Goal: Register for event/course

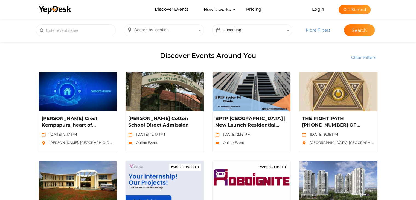
click at [352, 12] on button "Get Started" at bounding box center [355, 9] width 32 height 9
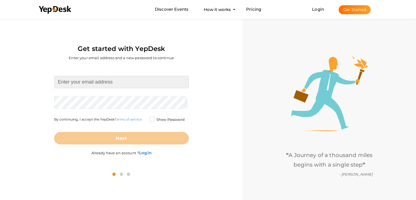
click at [103, 82] on input at bounding box center [121, 82] width 135 height 12
type input "haripriyavs04@gmail.com"
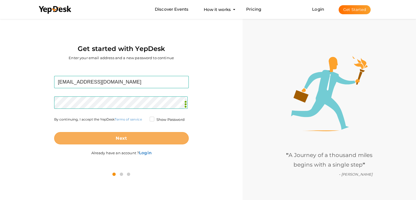
click at [123, 136] on b "Next" at bounding box center [121, 137] width 11 height 5
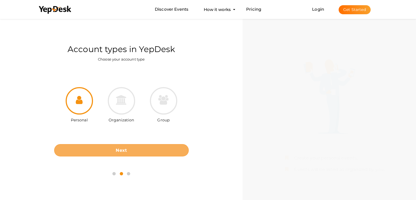
click at [114, 146] on button "Next" at bounding box center [121, 150] width 135 height 12
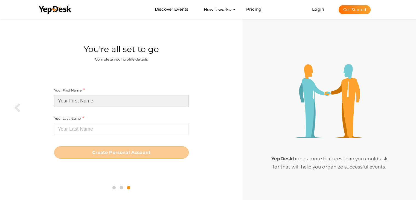
click at [104, 102] on input at bounding box center [121, 101] width 135 height 12
type input "h"
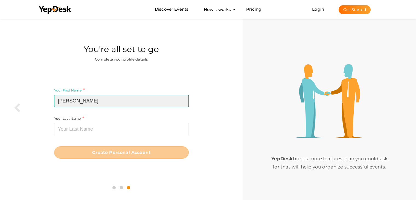
type input "Haripriya"
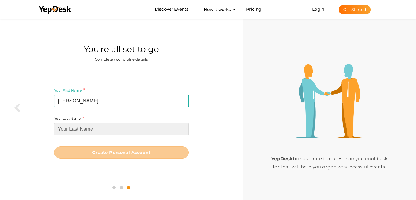
click at [107, 134] on input at bounding box center [121, 129] width 135 height 12
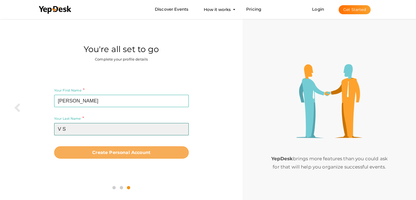
type input "V S"
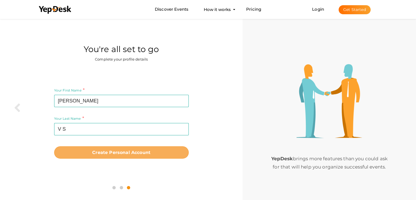
click at [120, 158] on button "Create Personal Account" at bounding box center [121, 152] width 135 height 12
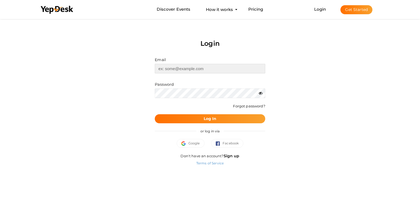
click at [173, 72] on input "text" at bounding box center [210, 69] width 110 height 10
type input "[EMAIL_ADDRESS][DOMAIN_NAME]"
click at [155, 114] on button "Log In" at bounding box center [210, 118] width 110 height 9
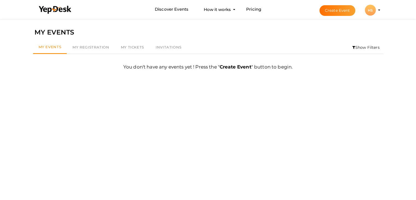
click at [333, 12] on button "Create Event" at bounding box center [338, 10] width 36 height 11
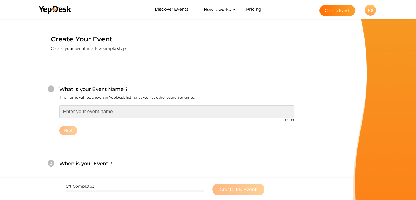
click at [90, 114] on input "text" at bounding box center [176, 111] width 235 height 12
type input "m"
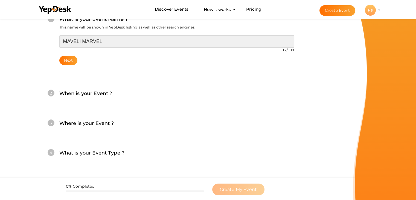
scroll to position [71, 0]
type input "MAVELI MARVEL"
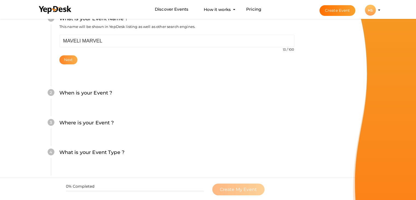
click at [68, 57] on button "Next" at bounding box center [68, 59] width 18 height 9
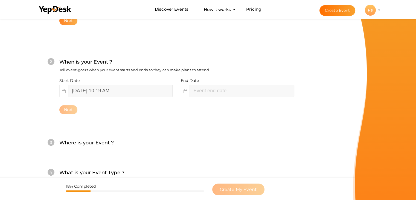
scroll to position [112, 0]
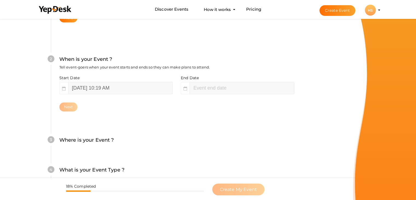
type input "19"
type input "August 30, 2025 12:19 PM"
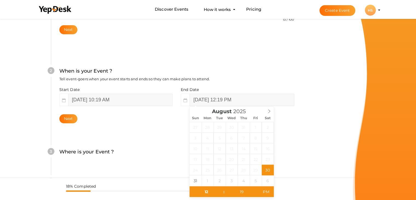
scroll to position [100, 0]
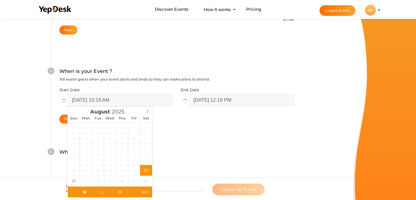
click at [140, 102] on input "August 30, 2025 10:19 AM" at bounding box center [120, 100] width 104 height 12
type input "August 31, 2025 10:19 AM"
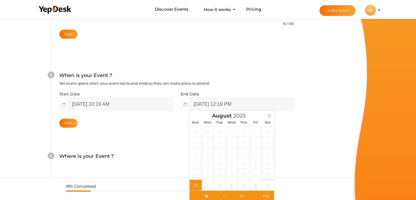
scroll to position [100, 0]
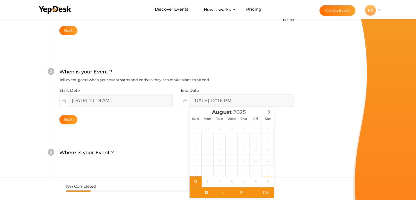
click at [255, 101] on input "August 31, 2025 12:19 PM" at bounding box center [242, 100] width 104 height 12
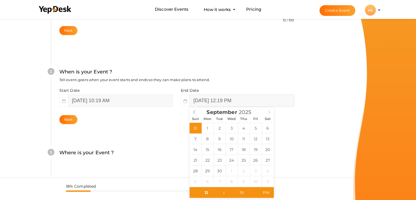
click at [267, 112] on span at bounding box center [269, 111] width 9 height 8
type input "September 8, 2025 12:19 PM"
click at [247, 99] on input "September 8, 2025 12:19 PM" at bounding box center [242, 100] width 104 height 12
click at [239, 98] on input "September 8, 2025 12:19 PM" at bounding box center [242, 100] width 104 height 12
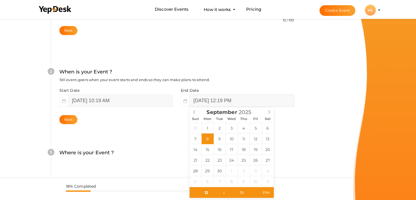
click at [239, 98] on input "September 8, 2025 12:19 PM" at bounding box center [242, 100] width 104 height 12
click at [249, 99] on input "September 8, 2025 12:19 PM" at bounding box center [242, 100] width 104 height 12
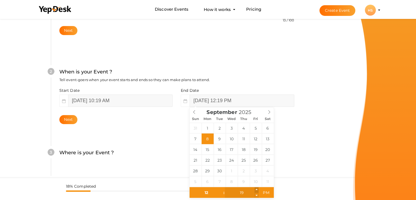
type input "20"
type input "September 8, 2025 12:20 PM"
click at [255, 188] on span at bounding box center [257, 189] width 4 height 5
type input "21"
type input "September 8, 2025 12:21 PM"
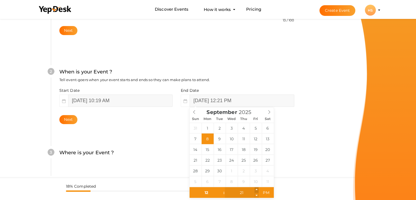
click at [255, 188] on span at bounding box center [257, 189] width 4 height 5
type input "22"
type input "September 8, 2025 12:22 PM"
click at [255, 188] on span at bounding box center [257, 189] width 4 height 5
type input "23"
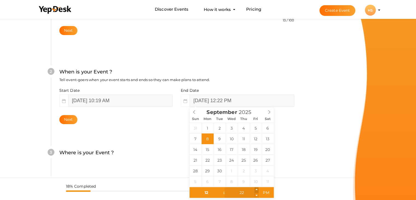
type input "September 8, 2025 12:23 PM"
click at [255, 188] on span at bounding box center [257, 189] width 4 height 5
type input "24"
type input "September 8, 2025 12:24 PM"
click at [255, 188] on span at bounding box center [257, 189] width 4 height 5
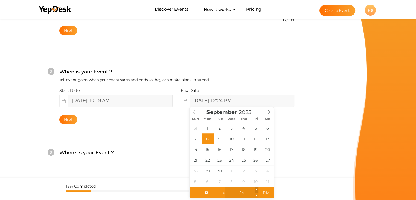
type input "25"
type input "September 8, 2025 12:25 PM"
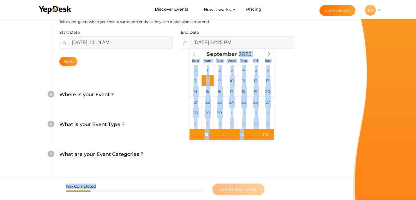
scroll to position [216, 0]
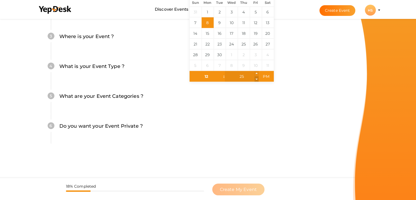
drag, startPoint x: 255, startPoint y: 188, endPoint x: 255, endPoint y: 79, distance: 109.4
click at [255, 79] on div "25" at bounding box center [242, 76] width 34 height 11
type input "24"
type input "September 8, 2025 12:24 PM"
click at [255, 79] on span at bounding box center [257, 78] width 4 height 5
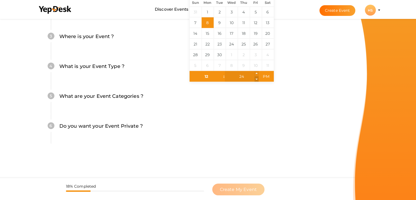
type input "23"
type input "September 8, 2025 12:23 PM"
click at [255, 79] on span at bounding box center [257, 78] width 4 height 5
type input "22"
type input "September 8, 2025 12:22 PM"
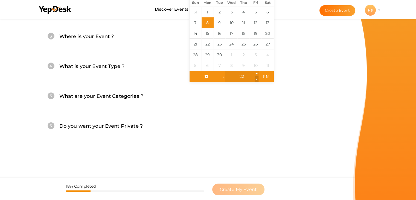
click at [255, 79] on span at bounding box center [257, 78] width 4 height 5
type input "21"
type input "September 8, 2025 12:21 PM"
click at [255, 79] on span at bounding box center [257, 78] width 4 height 5
type input "20"
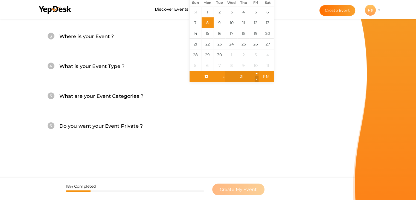
type input "September 8, 2025 12:20 PM"
click at [255, 79] on span at bounding box center [257, 78] width 4 height 5
type input "19"
type input "September 8, 2025 12:19 PM"
click at [255, 79] on span at bounding box center [257, 78] width 4 height 5
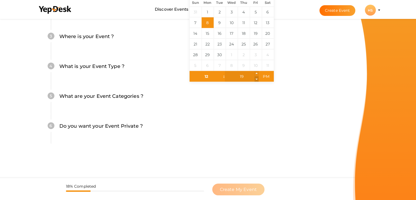
type input "18"
type input "September 8, 2025 12:18 PM"
click at [255, 79] on span at bounding box center [257, 78] width 4 height 5
type input "17"
type input "September 8, 2025 12:17 PM"
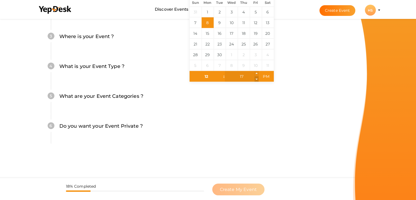
click at [255, 79] on span at bounding box center [257, 78] width 4 height 5
type input "16"
type input "September 8, 2025 12:16 PM"
click at [255, 79] on span at bounding box center [257, 78] width 4 height 5
type input "15"
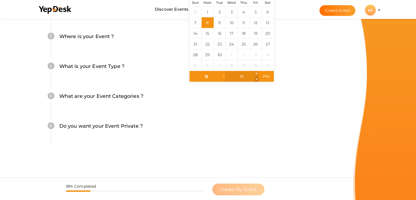
type input "September 8, 2025 12:15 PM"
click at [255, 79] on span at bounding box center [257, 78] width 4 height 5
type input "14"
type input "September 8, 2025 12:14 PM"
click at [255, 79] on span at bounding box center [257, 78] width 4 height 5
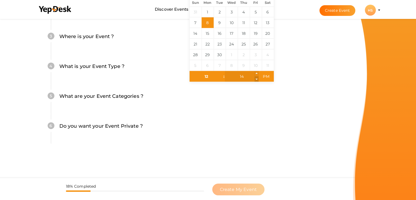
type input "13"
type input "September 8, 2025 12:13 PM"
click at [255, 79] on span at bounding box center [257, 78] width 4 height 5
type input "12"
type input "September 8, 2025 12:12 PM"
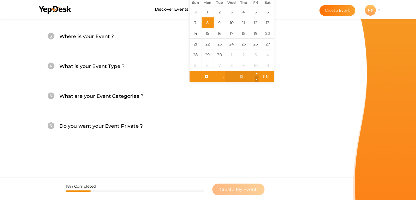
click at [255, 79] on span at bounding box center [257, 78] width 4 height 5
type input "11"
type input "September 8, 2025 12:11 PM"
click at [255, 79] on span at bounding box center [257, 78] width 4 height 5
type input "10"
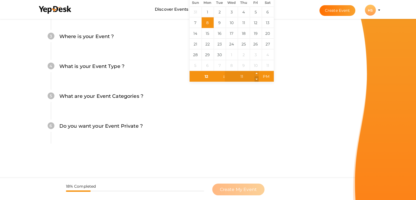
type input "September 8, 2025 12:10 PM"
click at [255, 79] on span at bounding box center [257, 78] width 4 height 5
type input "09"
type input "September 8, 2025 12:09 PM"
click at [255, 79] on span at bounding box center [257, 78] width 4 height 5
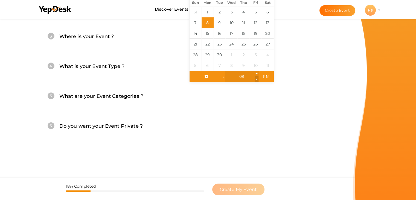
type input "08"
type input "September 8, 2025 12:08 PM"
click at [255, 79] on span at bounding box center [257, 78] width 4 height 5
type input "07"
type input "September 8, 2025 12:07 PM"
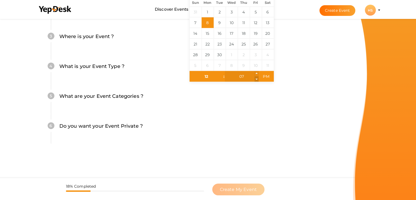
click at [255, 79] on span at bounding box center [257, 78] width 4 height 5
type input "06"
type input "September 8, 2025 12:06 PM"
click at [255, 79] on span at bounding box center [257, 78] width 4 height 5
type input "05"
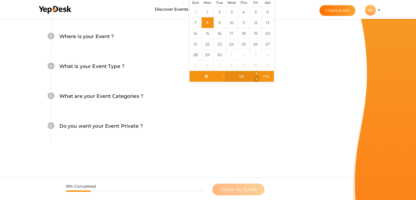
type input "September 8, 2025 12:05 PM"
click at [255, 79] on span at bounding box center [257, 78] width 4 height 5
type input "04"
type input "September 8, 2025 12:04 PM"
click at [255, 79] on span at bounding box center [257, 78] width 4 height 5
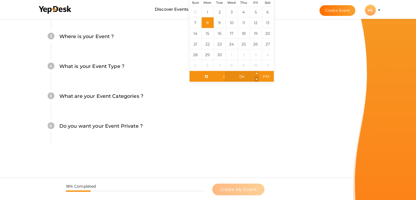
type input "03"
type input "September 8, 2025 12:03 PM"
click at [255, 79] on span at bounding box center [257, 78] width 4 height 5
type input "02"
type input "September 8, 2025 12:02 PM"
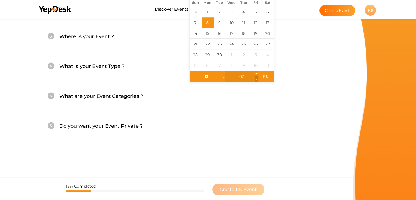
click at [255, 79] on span at bounding box center [257, 78] width 4 height 5
type input "01"
type input "September 8, 2025 12:01 PM"
click at [255, 79] on span at bounding box center [257, 78] width 4 height 5
type input "00"
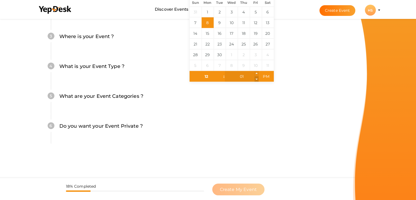
type input "September 8, 2025 12:00 PM"
click at [255, 79] on span at bounding box center [257, 78] width 4 height 5
type input "11"
type input "59"
click at [255, 79] on span at bounding box center [257, 78] width 4 height 5
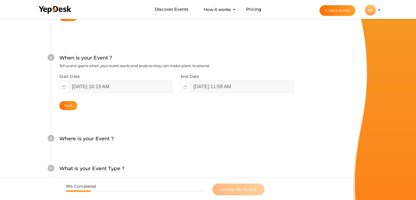
scroll to position [113, 0]
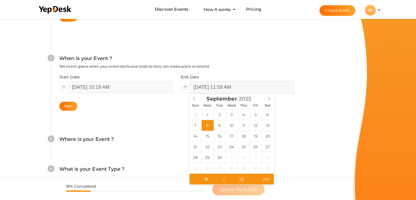
click at [251, 88] on input "September 8, 2025 11:59 AM" at bounding box center [242, 87] width 104 height 12
type input "September 8, 2025 11:59 PM"
click at [268, 173] on span "PM" at bounding box center [265, 178] width 15 height 11
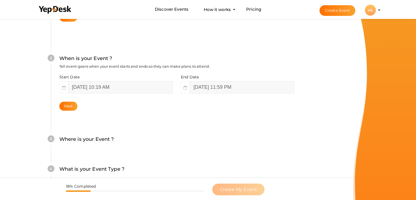
click at [300, 148] on div "3 Where is your Event ? Tell event-goers where your event location is. Venue On…" at bounding box center [177, 142] width 252 height 30
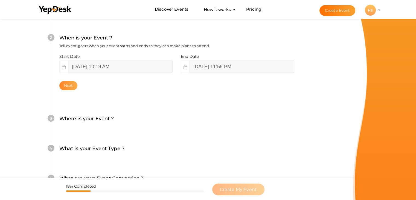
click at [67, 87] on button "Next" at bounding box center [68, 85] width 18 height 9
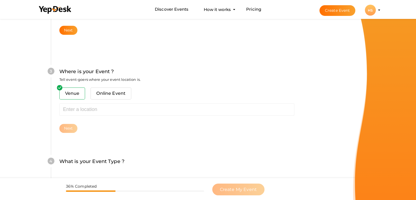
scroll to position [188, 0]
click at [107, 96] on span "Online Event" at bounding box center [111, 94] width 41 height 12
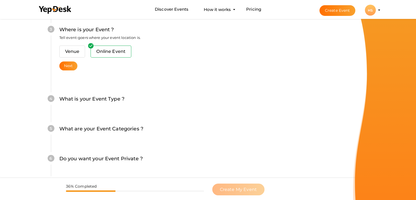
scroll to position [233, 0]
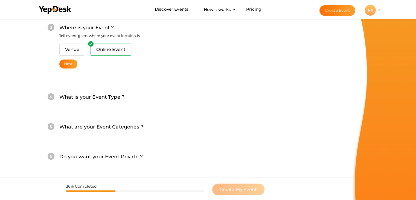
click at [126, 97] on div "What is your Event Type ? Choose the right event type." at bounding box center [176, 99] width 235 height 13
click at [106, 96] on label "What is your Event Type ?" at bounding box center [91, 97] width 65 height 8
click at [69, 65] on button "Next" at bounding box center [68, 63] width 18 height 9
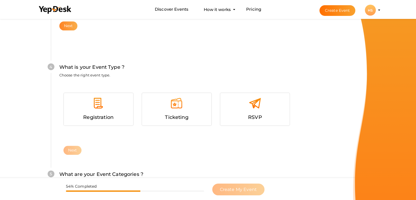
scroll to position [279, 0]
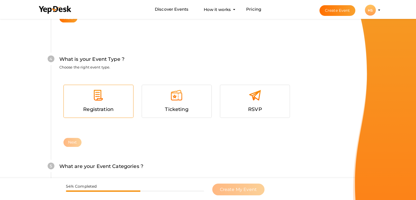
click at [113, 110] on span "Registration" at bounding box center [98, 109] width 30 height 6
click at [75, 143] on button "Next" at bounding box center [72, 142] width 18 height 9
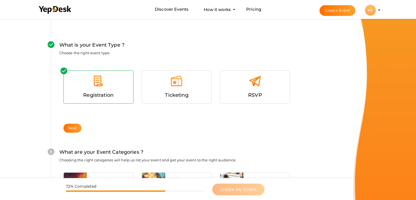
scroll to position [293, 0]
click at [165, 93] on span "Ticketing" at bounding box center [176, 95] width 23 height 6
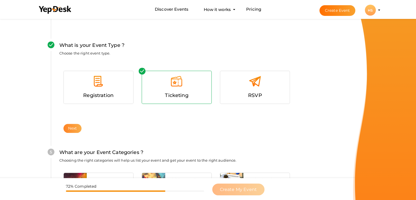
click at [69, 126] on button "Next" at bounding box center [72, 128] width 18 height 9
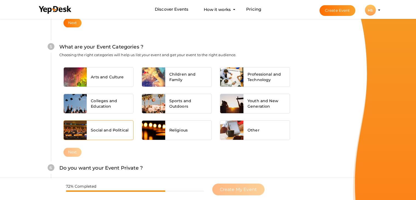
scroll to position [401, 0]
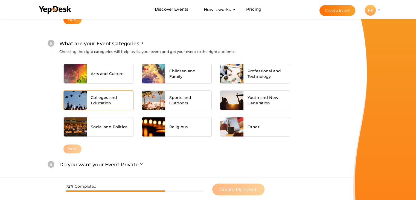
click at [94, 102] on span "Colleges and Education" at bounding box center [110, 100] width 38 height 11
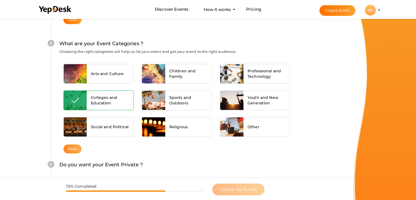
click at [70, 148] on button "Next" at bounding box center [72, 148] width 18 height 9
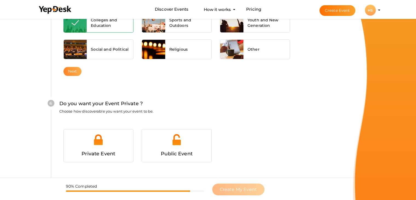
scroll to position [513, 0]
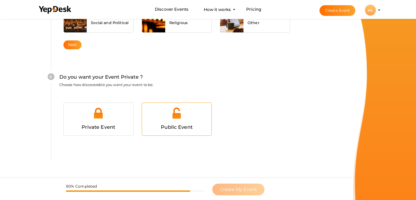
click at [174, 125] on span "Public Event" at bounding box center [177, 127] width 32 height 6
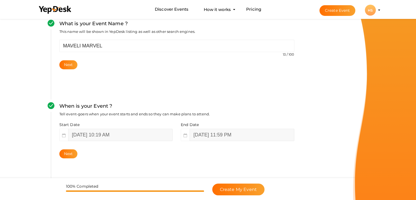
scroll to position [0, 0]
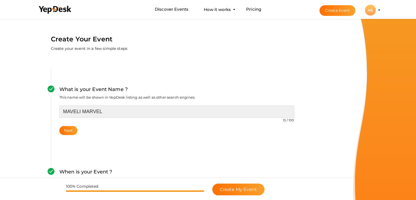
click at [103, 111] on input "MAVELI MARVEL" at bounding box center [176, 111] width 235 height 12
drag, startPoint x: 103, startPoint y: 111, endPoint x: 6, endPoint y: -5, distance: 151.7
click at [6, 0] on html "Discover Events How it works Powerful Registration / Ticketing Start selling yo…" at bounding box center [208, 100] width 416 height 200
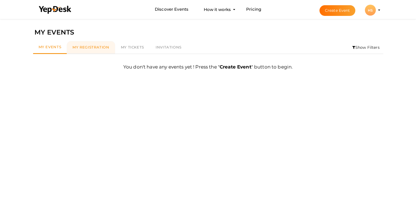
click at [80, 50] on link "My Registration" at bounding box center [91, 47] width 48 height 13
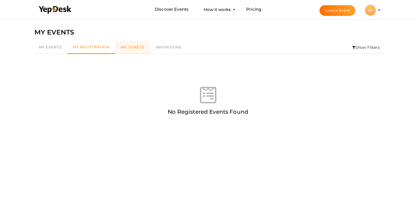
click at [123, 47] on span "My Tickets" at bounding box center [132, 47] width 23 height 4
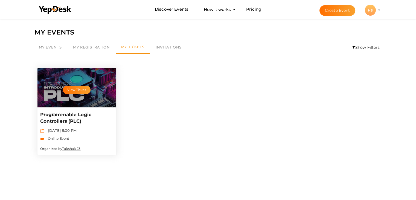
click at [78, 148] on link "Takshak'23" at bounding box center [71, 148] width 18 height 4
click at [94, 96] on div "View Ticket" at bounding box center [76, 87] width 79 height 39
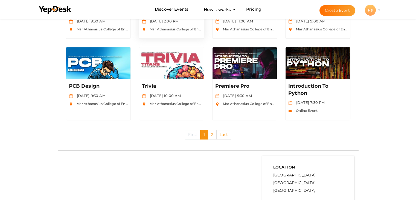
scroll to position [248, 0]
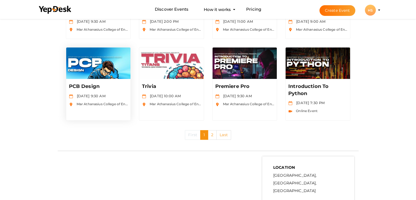
click at [92, 74] on img at bounding box center [98, 62] width 65 height 31
click at [179, 77] on img at bounding box center [171, 62] width 65 height 31
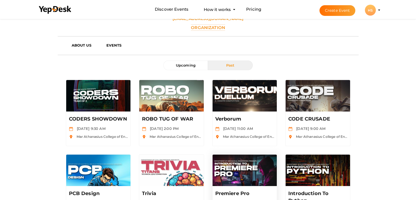
scroll to position [140, 0]
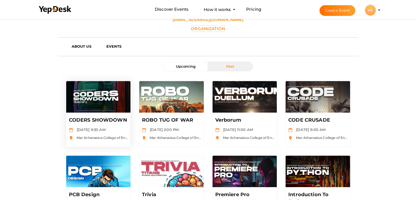
click at [112, 93] on img at bounding box center [98, 96] width 65 height 31
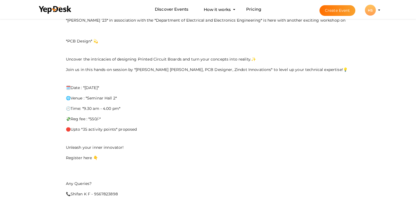
scroll to position [223, 0]
click at [115, 168] on div "_They say beauty lies in simplicity, but in the world of electronics, it's the …" at bounding box center [208, 115] width 284 height 246
click at [117, 165] on p at bounding box center [208, 167] width 284 height 5
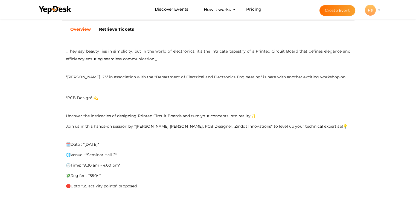
scroll to position [0, 0]
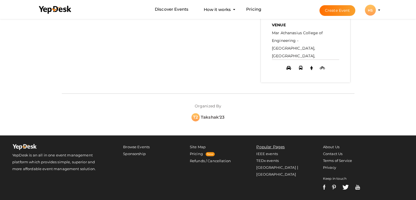
scroll to position [279, 0]
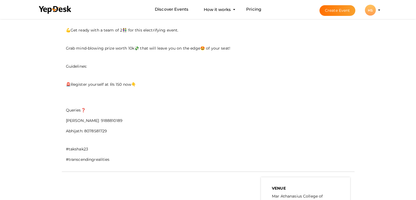
scroll to position [309, 0]
